Goal: Find specific page/section: Locate item on page

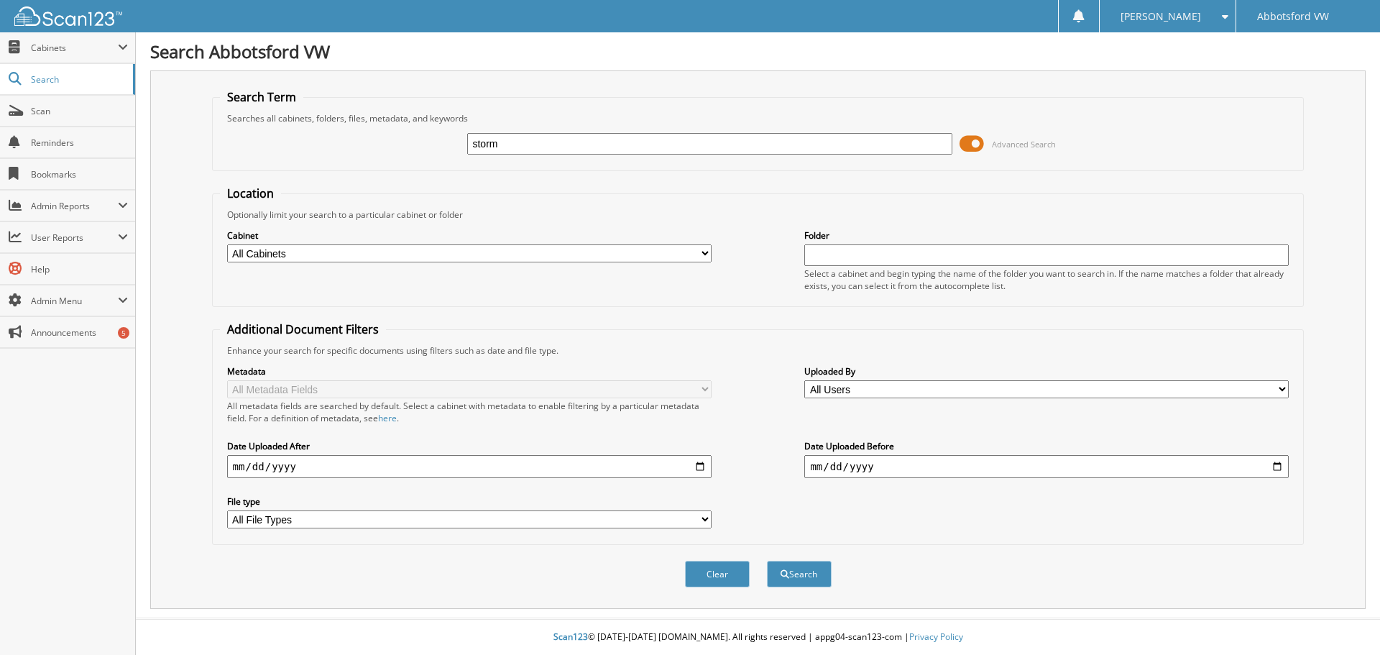
type input "storm"
click at [767, 561] on button "Search" at bounding box center [799, 574] width 65 height 27
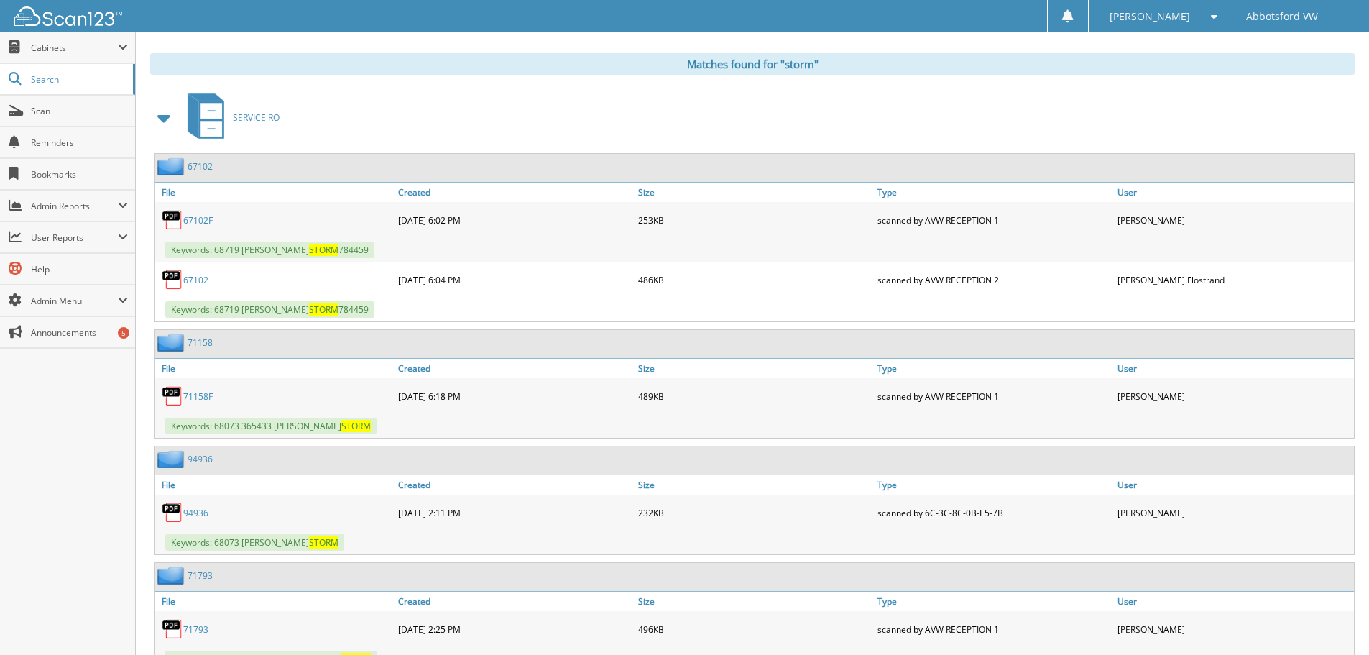
scroll to position [431, 0]
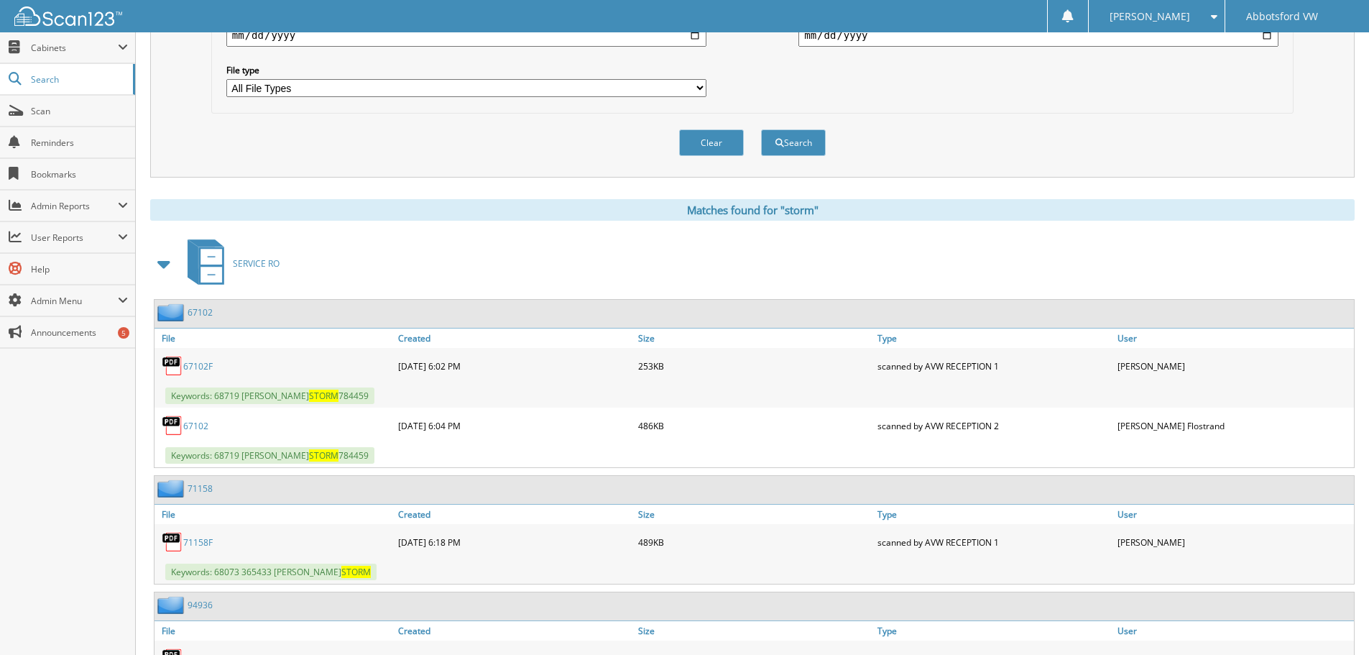
click at [160, 266] on span at bounding box center [165, 264] width 20 height 26
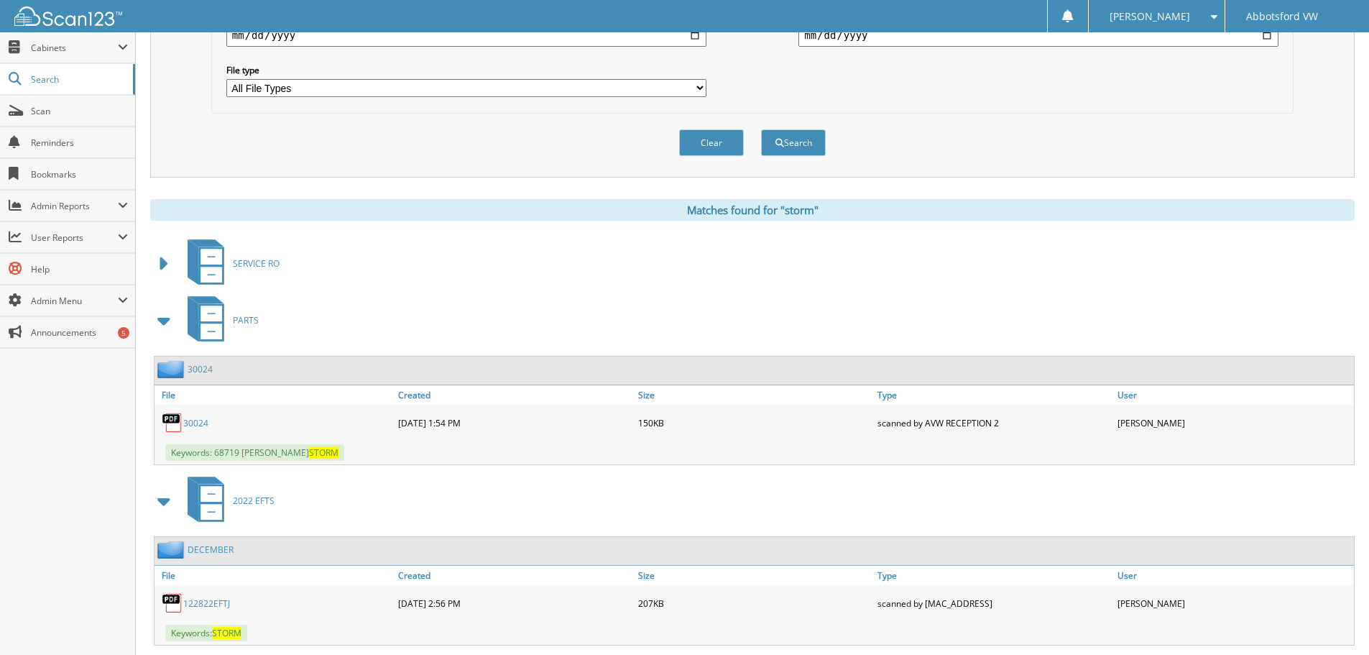
click at [164, 321] on span at bounding box center [165, 321] width 20 height 26
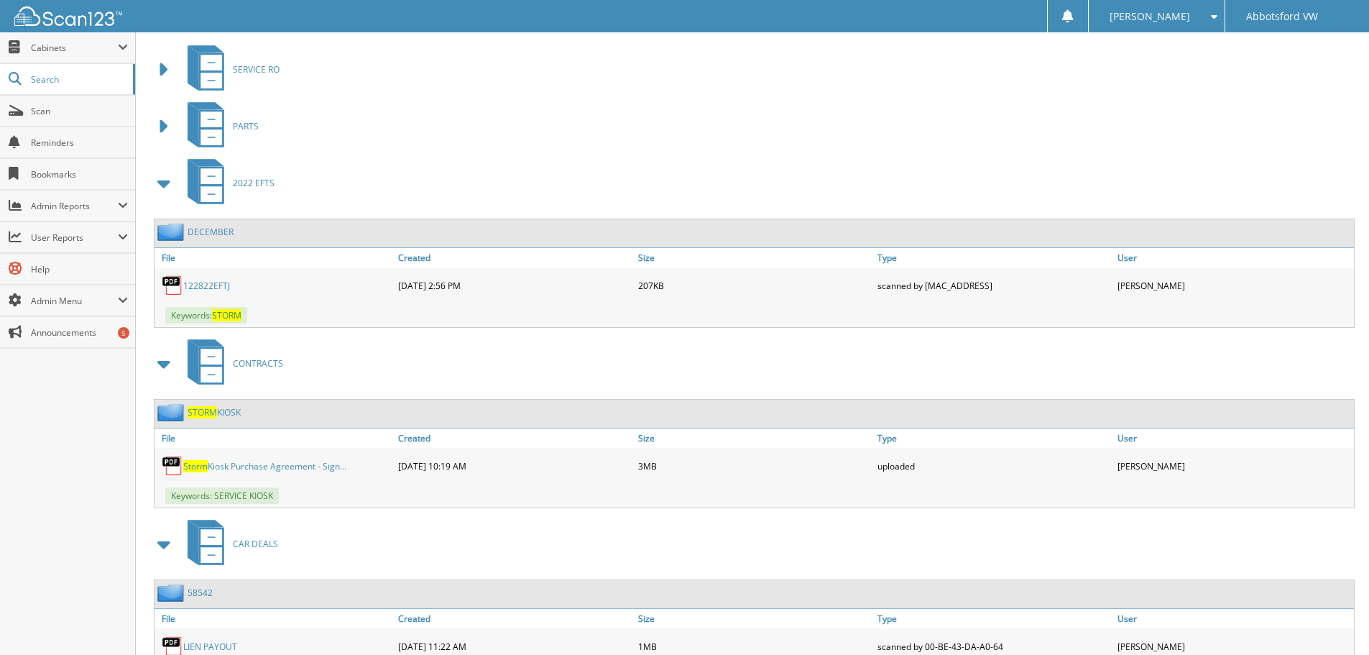
scroll to position [719, 0]
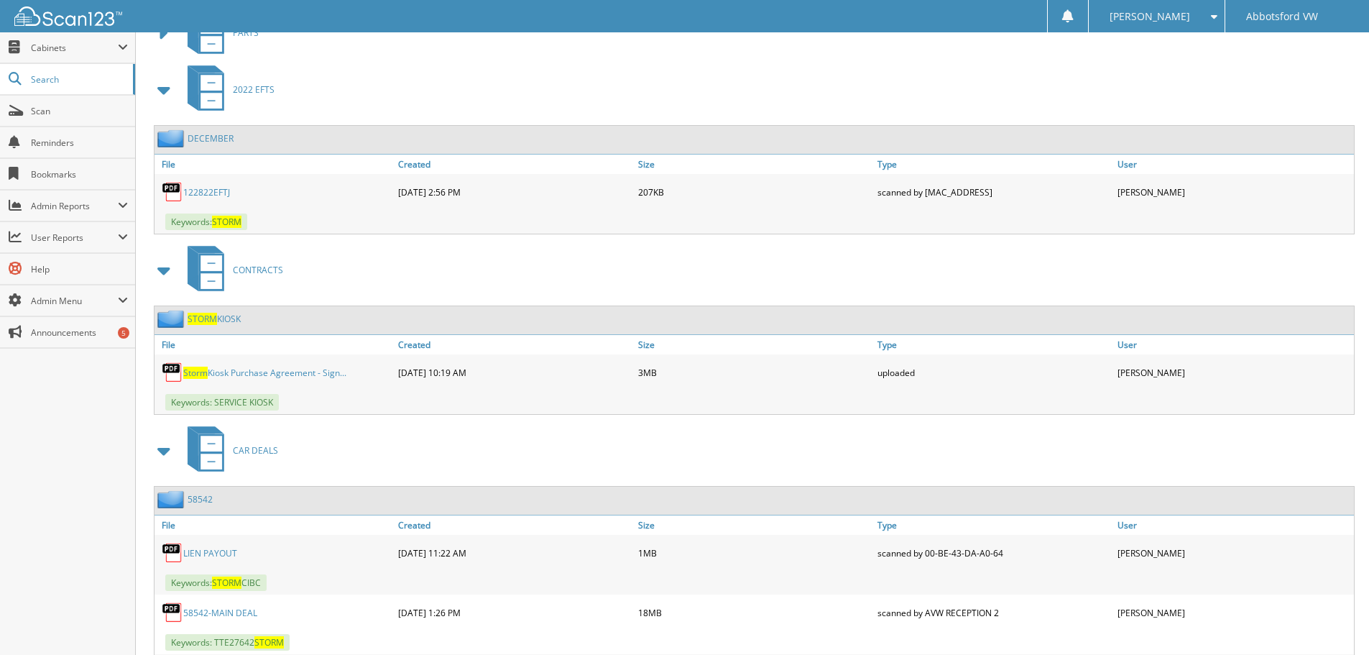
click at [249, 371] on link "Storm Kiosk Purchase Agreement - Sign..." at bounding box center [264, 373] width 163 height 12
